Goal: Navigation & Orientation: Locate item on page

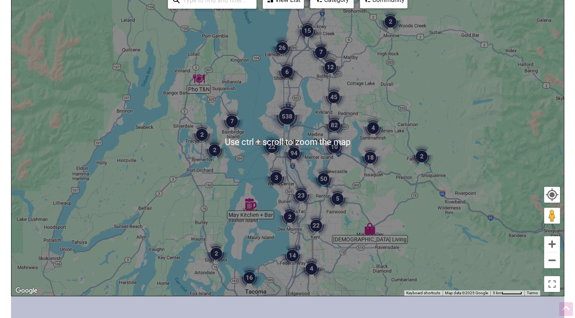
scroll to position [119, 0]
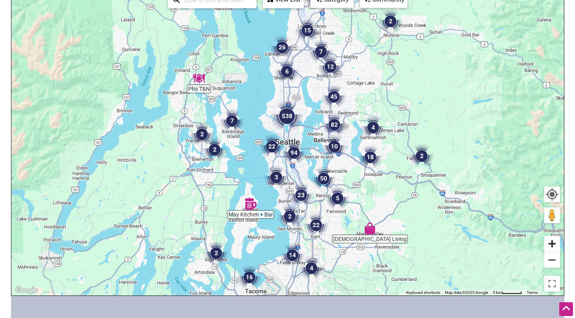
click at [553, 239] on button "Zoom in" at bounding box center [553, 244] width 16 height 16
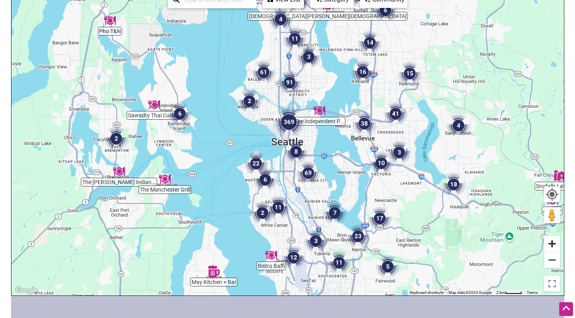
click at [553, 240] on button "Zoom in" at bounding box center [553, 244] width 16 height 16
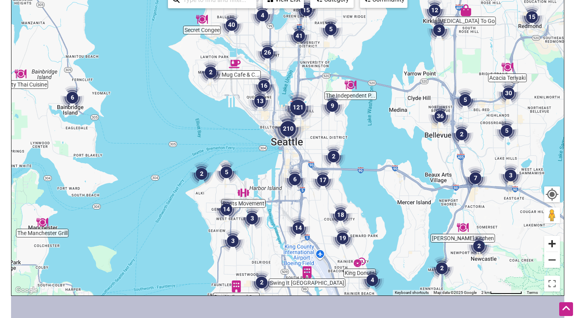
click at [553, 240] on button "Zoom in" at bounding box center [553, 244] width 16 height 16
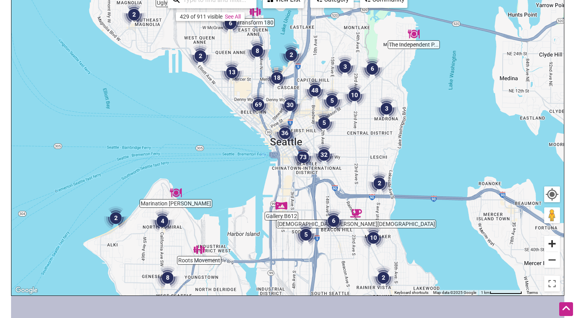
click at [553, 240] on button "Zoom in" at bounding box center [553, 244] width 16 height 16
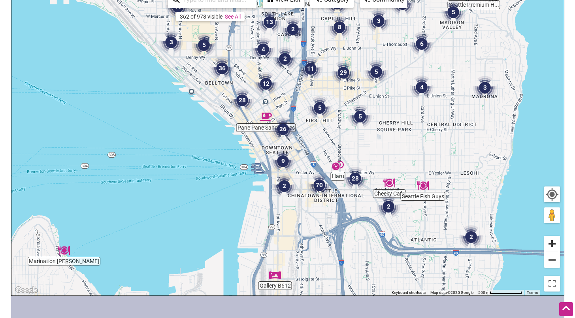
click at [553, 240] on button "Zoom in" at bounding box center [553, 244] width 16 height 16
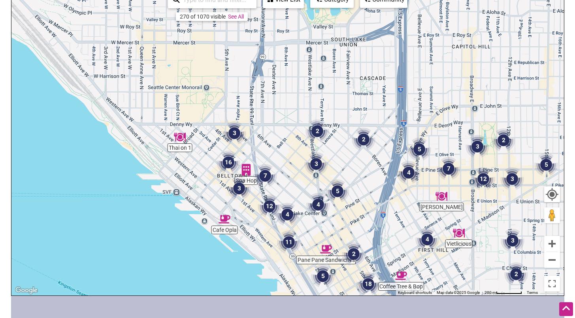
drag, startPoint x: 278, startPoint y: 82, endPoint x: 361, endPoint y: 233, distance: 172.0
click at [361, 233] on div "To navigate, press the arrow keys." at bounding box center [287, 142] width 553 height 308
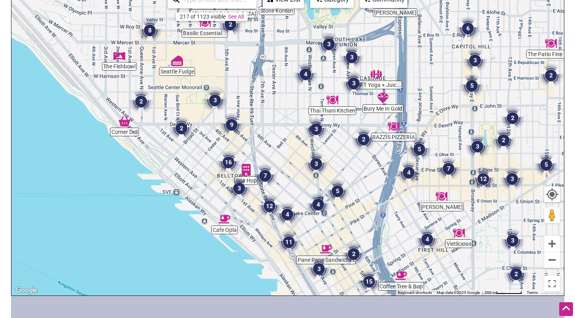
click at [230, 125] on img "9" at bounding box center [232, 125] width 30 height 30
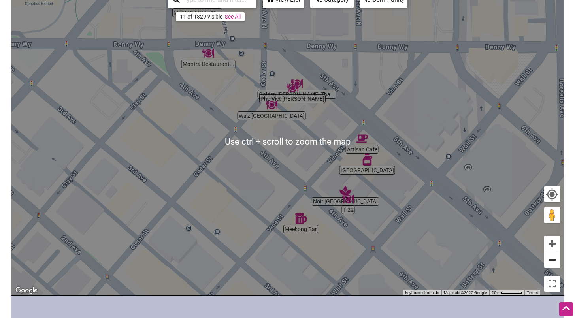
click at [556, 259] on button "Zoom out" at bounding box center [553, 260] width 16 height 16
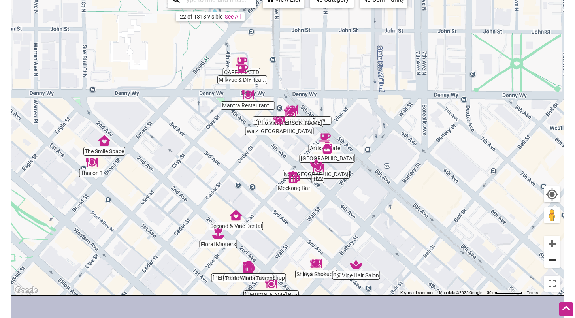
click at [555, 259] on button "Zoom out" at bounding box center [553, 260] width 16 height 16
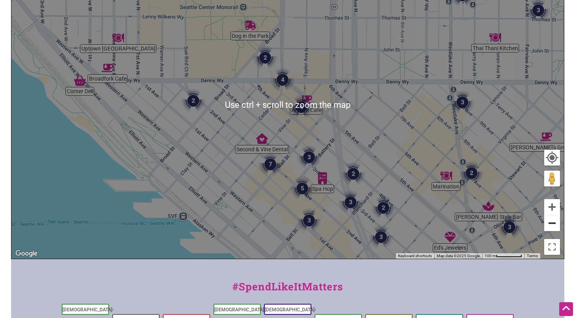
scroll to position [158, 0]
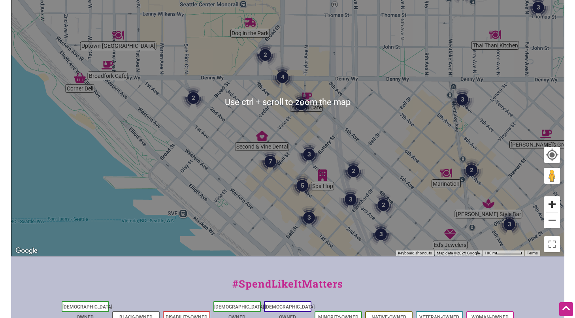
click at [555, 203] on button "Zoom in" at bounding box center [553, 205] width 16 height 16
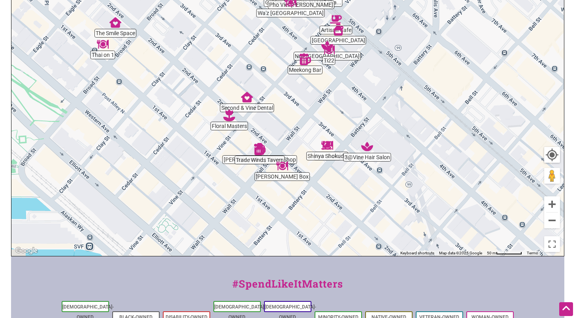
drag, startPoint x: 290, startPoint y: 195, endPoint x: 330, endPoint y: 146, distance: 62.9
click at [329, 146] on div "To navigate, press the arrow keys." at bounding box center [287, 103] width 553 height 308
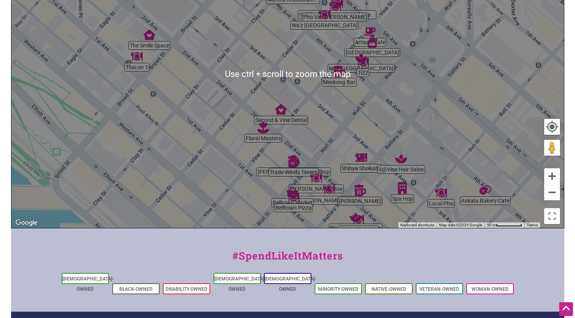
scroll to position [198, 0]
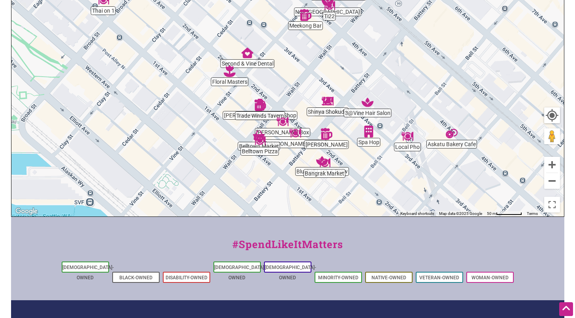
drag, startPoint x: 458, startPoint y: 146, endPoint x: 421, endPoint y: 99, distance: 59.8
click at [421, 99] on div "To navigate, press the arrow keys." at bounding box center [287, 63] width 553 height 308
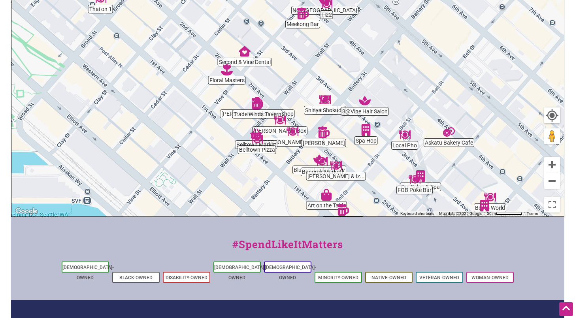
click at [325, 198] on img "Art on the Table" at bounding box center [327, 195] width 18 height 18
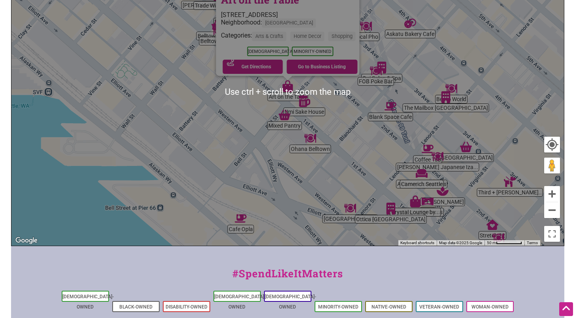
scroll to position [158, 0]
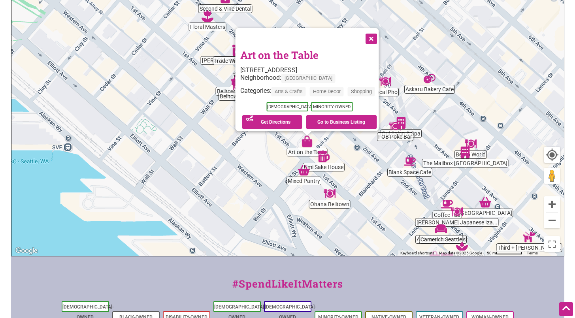
drag, startPoint x: 342, startPoint y: 145, endPoint x: 369, endPoint y: 161, distance: 31.5
click at [363, 191] on div "To navigate, press the arrow keys. Art on the Table [STREET_ADDRESS] Neighborho…" at bounding box center [287, 103] width 553 height 308
click at [376, 37] on button "Close" at bounding box center [371, 38] width 20 height 20
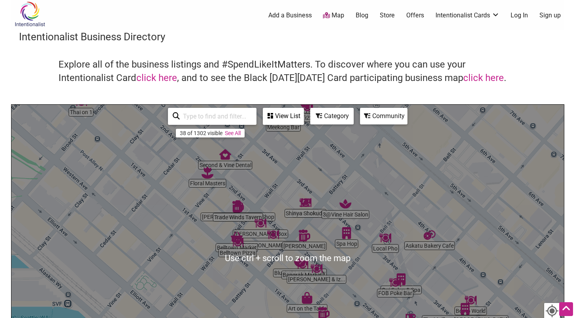
scroll to position [0, 0]
